Goal: Find specific page/section: Find specific page/section

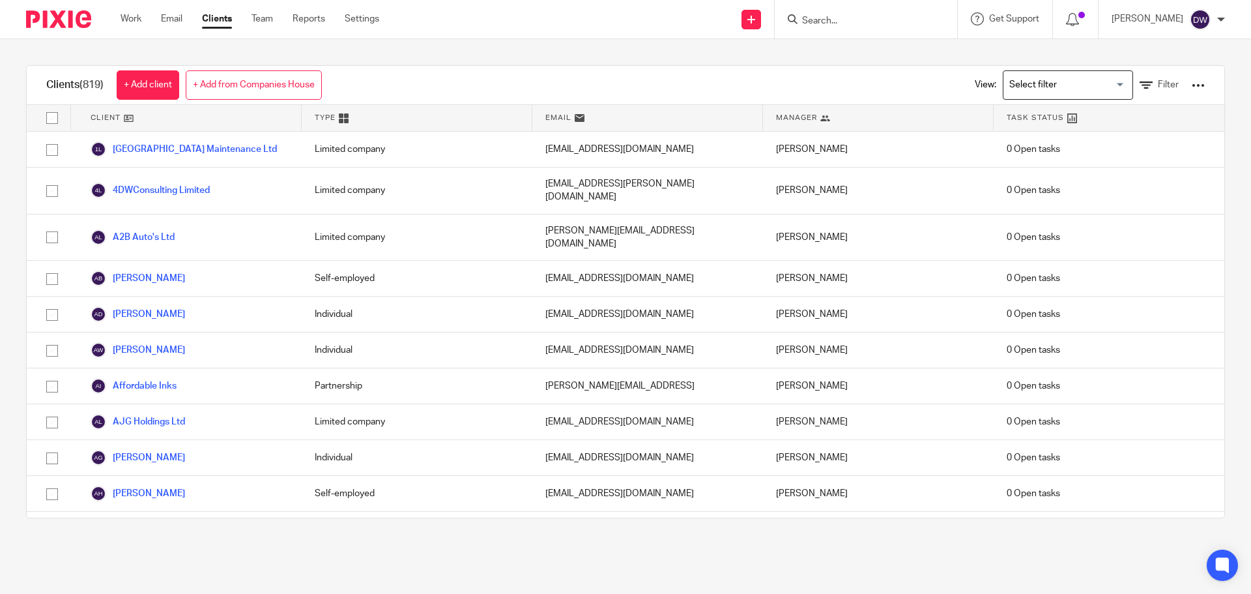
click at [835, 19] on input "Search" at bounding box center [859, 22] width 117 height 12
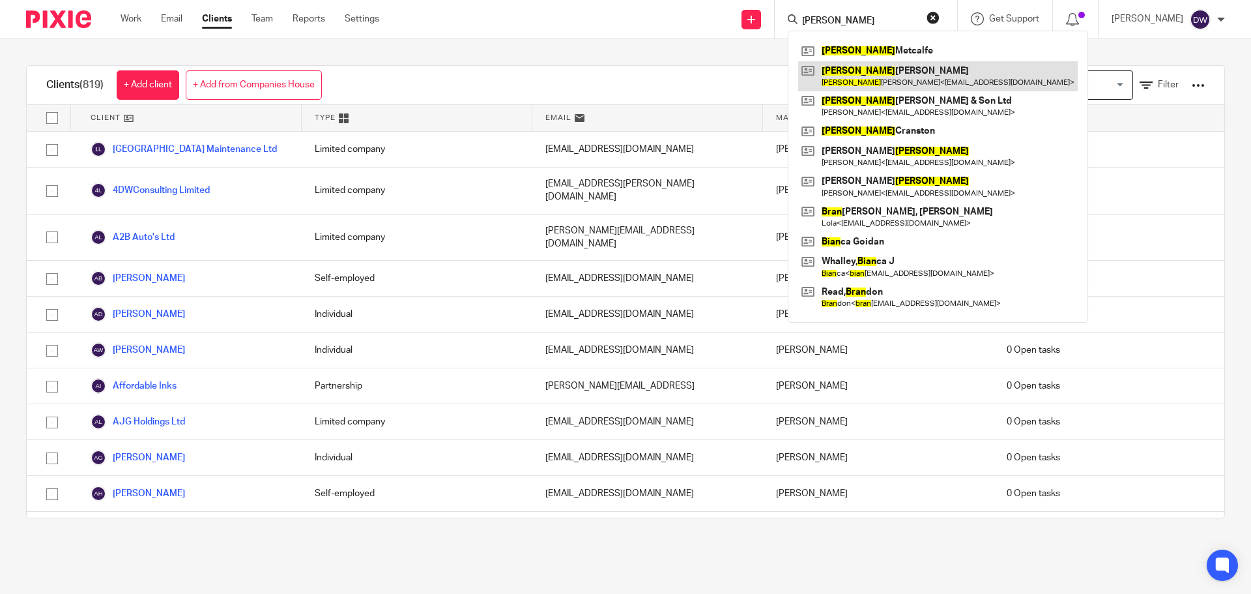
type input "[PERSON_NAME]"
click at [875, 78] on link at bounding box center [937, 76] width 279 height 30
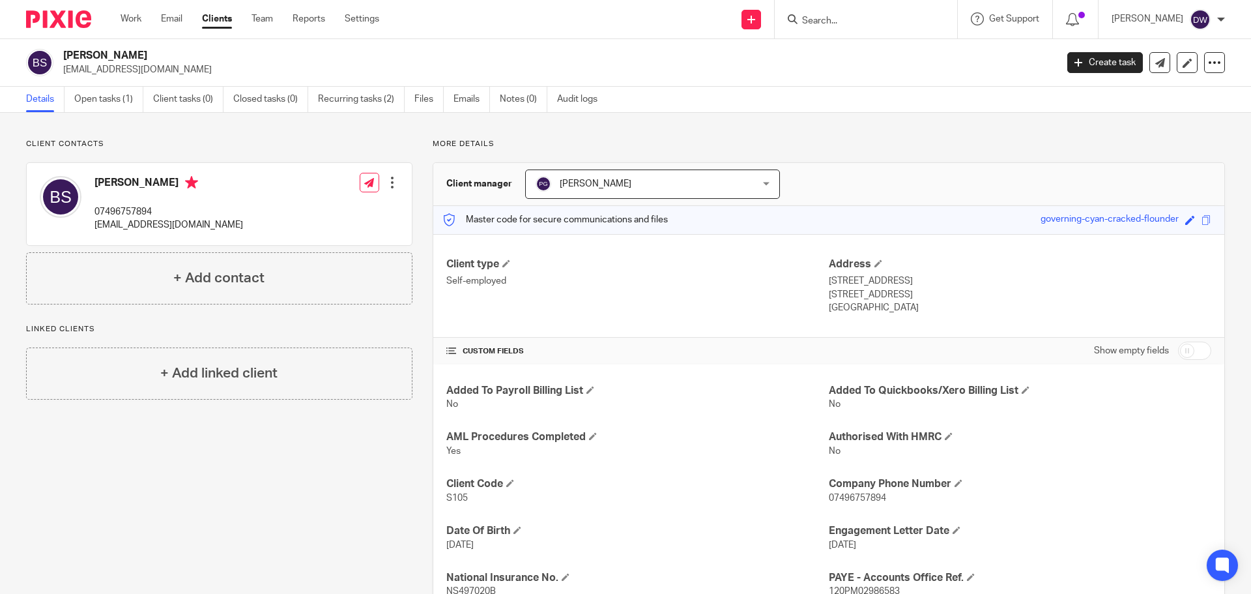
click at [866, 21] on input "Search" at bounding box center [859, 22] width 117 height 12
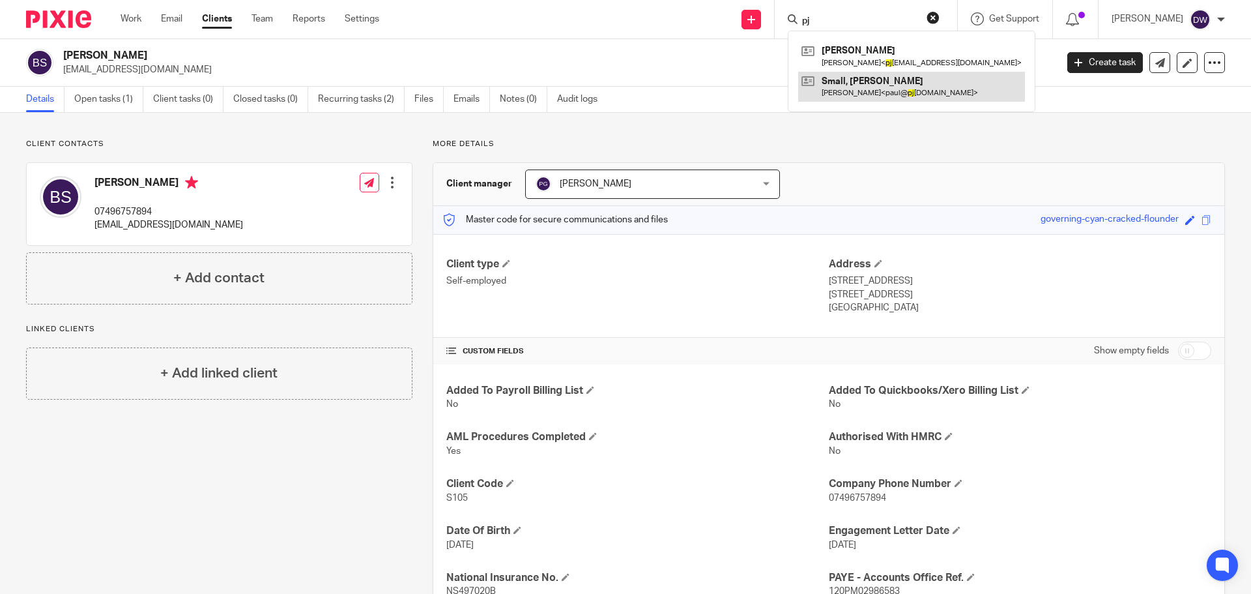
type input "pj"
click at [872, 89] on link at bounding box center [911, 87] width 227 height 30
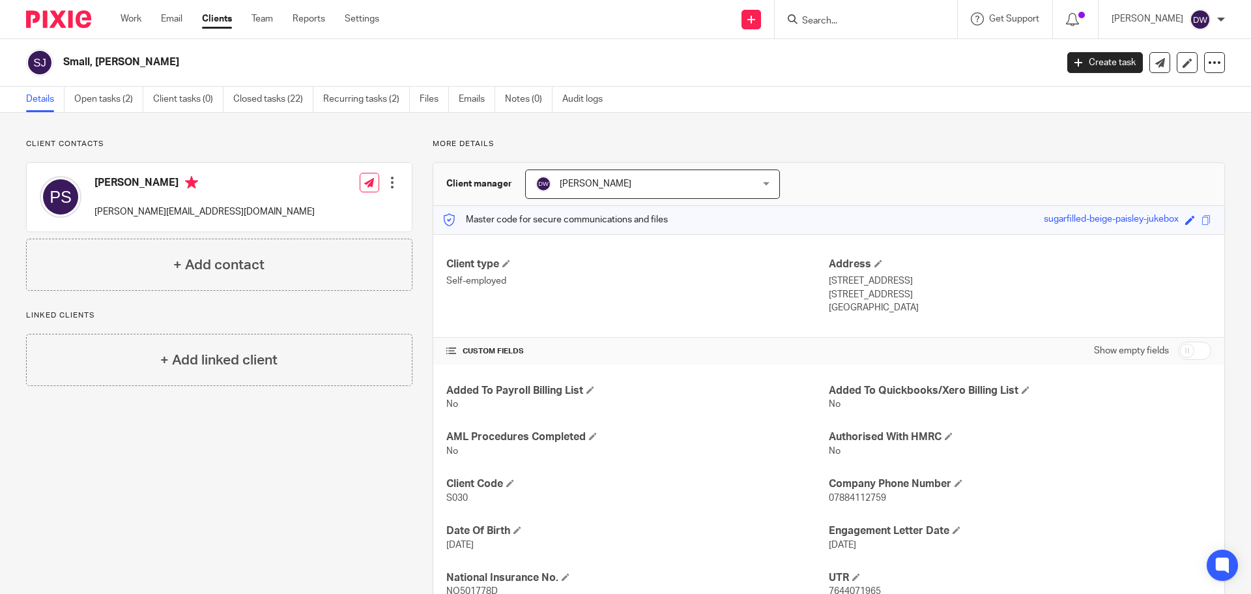
click at [839, 9] on div at bounding box center [866, 19] width 182 height 38
click at [838, 18] on input "Search" at bounding box center [859, 22] width 117 height 12
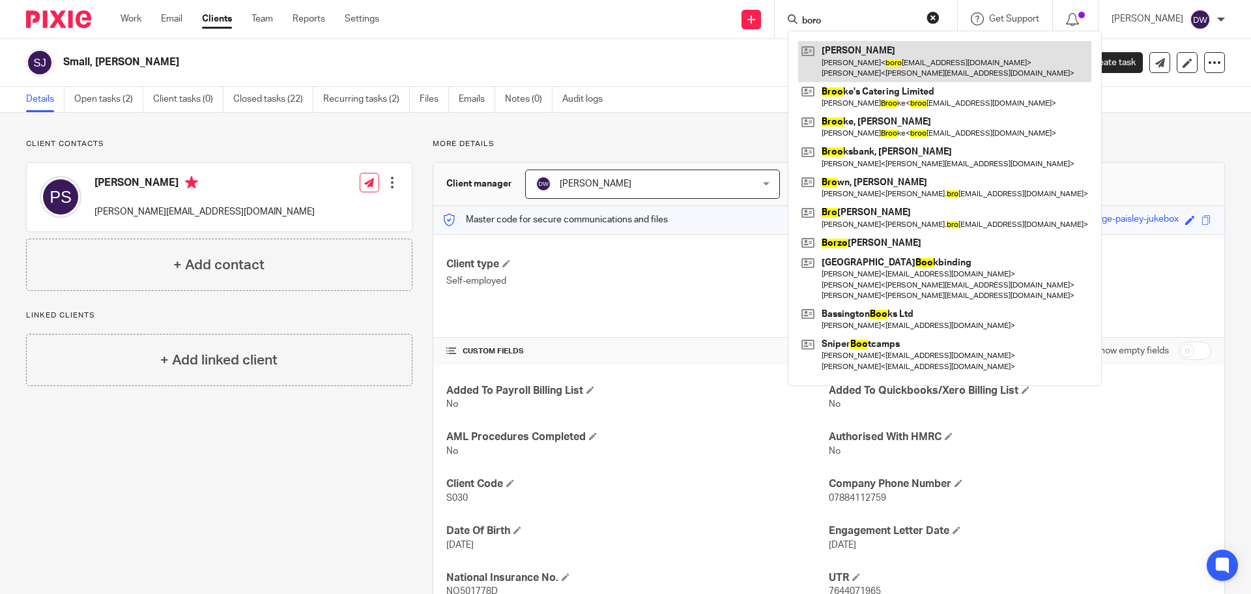
type input "boro"
click at [893, 61] on link at bounding box center [944, 61] width 293 height 40
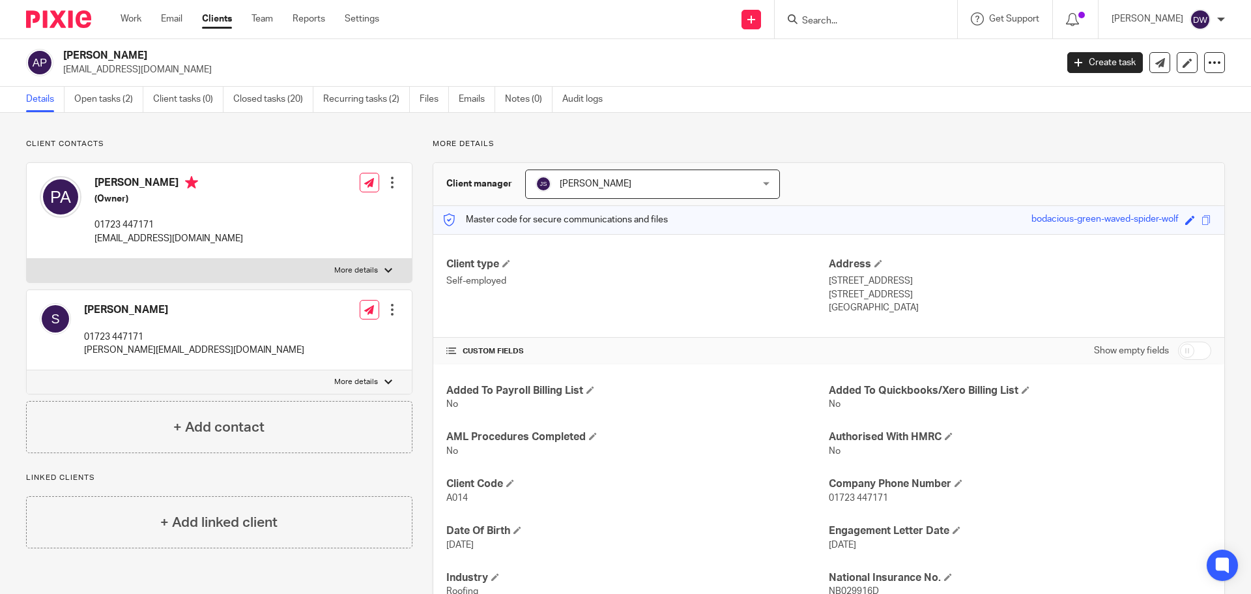
click at [814, 22] on input "Search" at bounding box center [859, 22] width 117 height 12
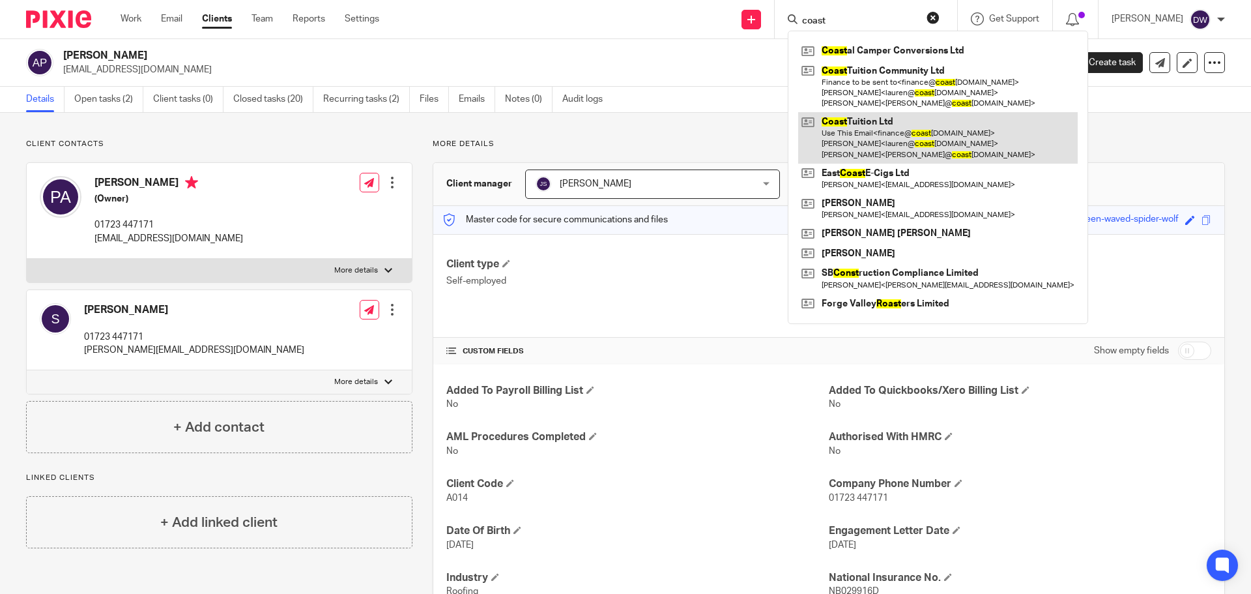
type input "coast"
click at [883, 129] on link at bounding box center [937, 137] width 279 height 51
